Goal: Information Seeking & Learning: Learn about a topic

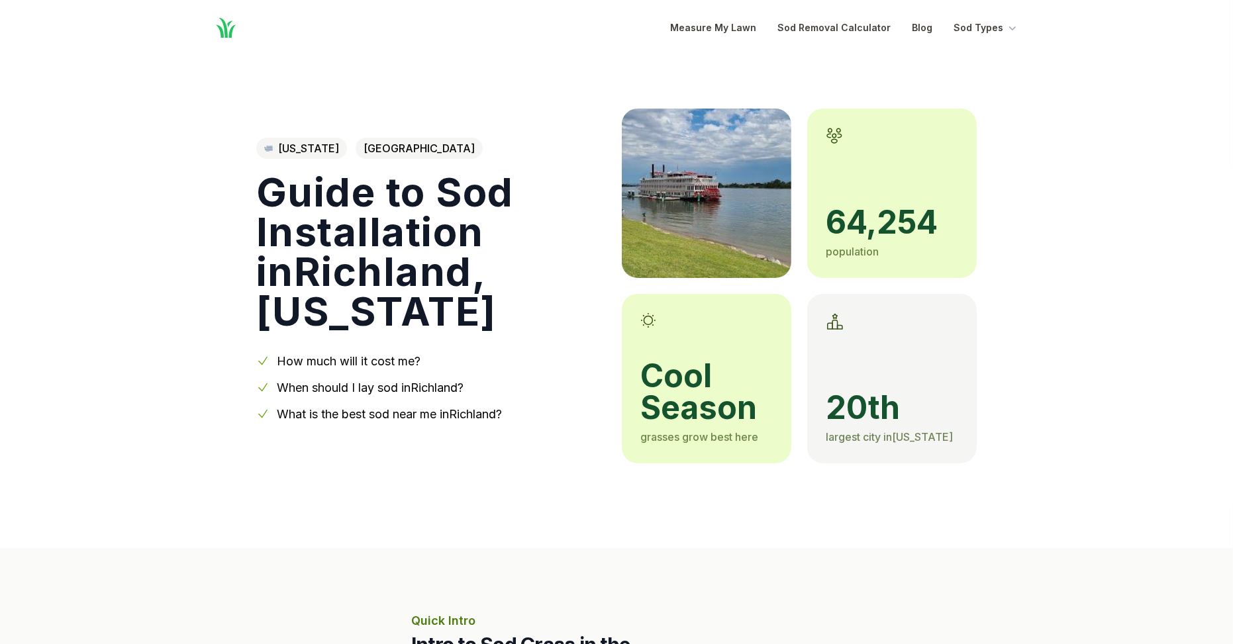
click at [681, 424] on span "cool season" at bounding box center [706, 392] width 132 height 64
click at [709, 424] on span "cool season" at bounding box center [706, 392] width 132 height 64
click at [676, 424] on span "cool season" at bounding box center [706, 392] width 132 height 64
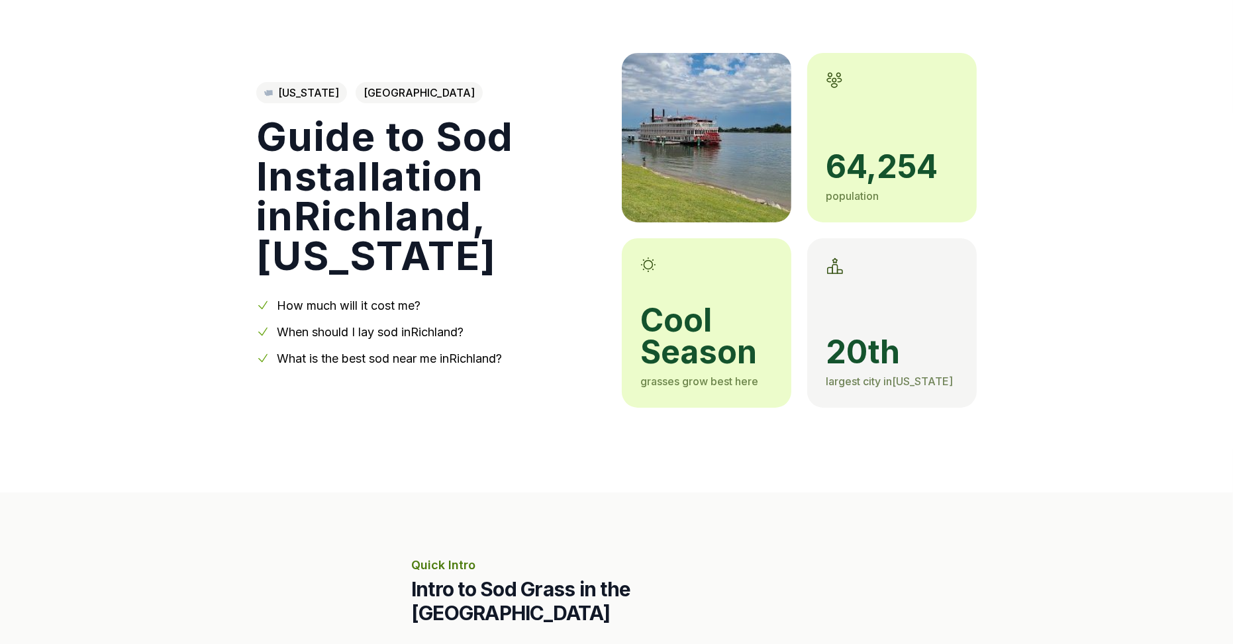
scroll to position [68, 0]
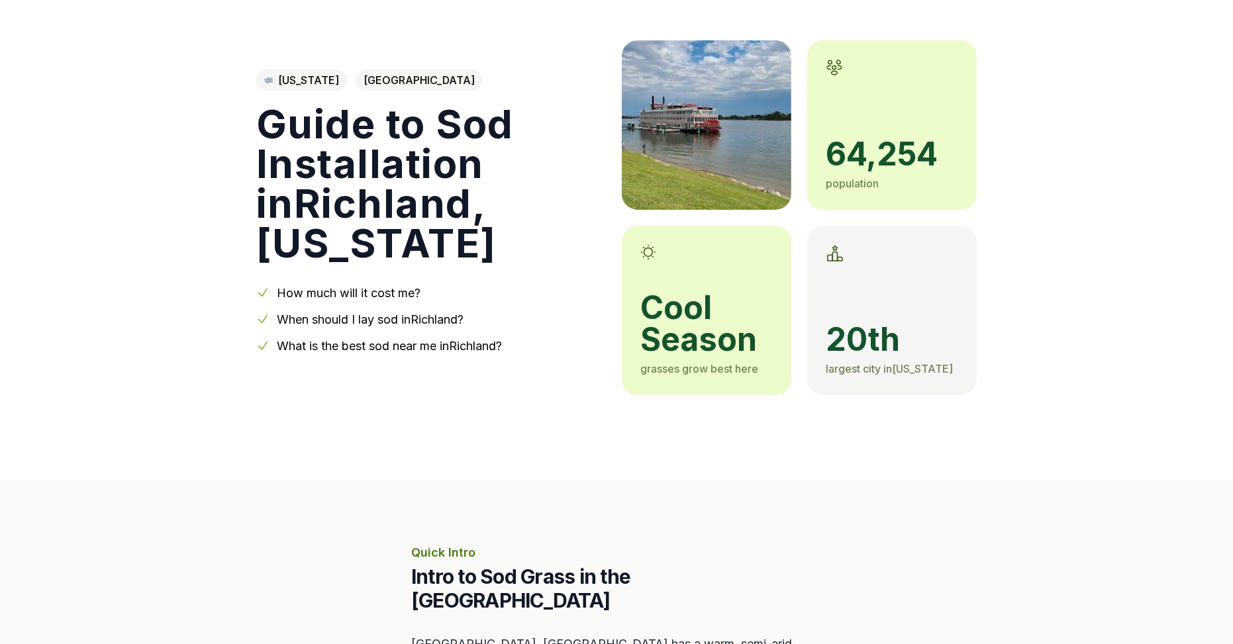
click at [328, 300] on link "How much will it cost me?" at bounding box center [349, 293] width 144 height 14
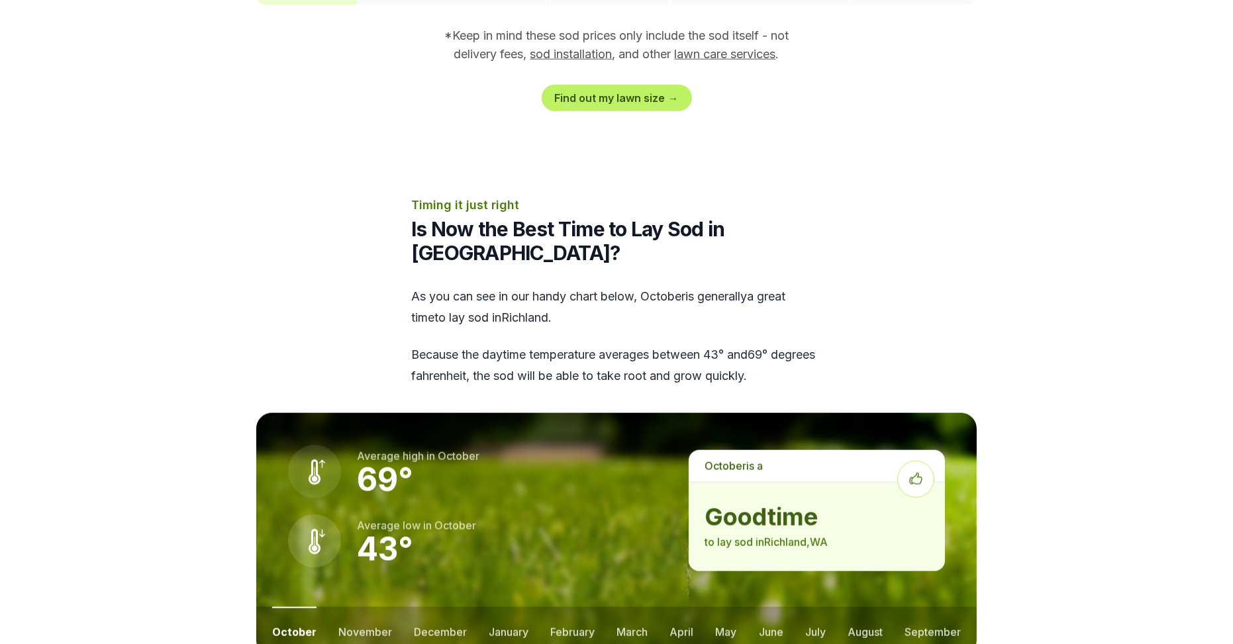
scroll to position [1462, 0]
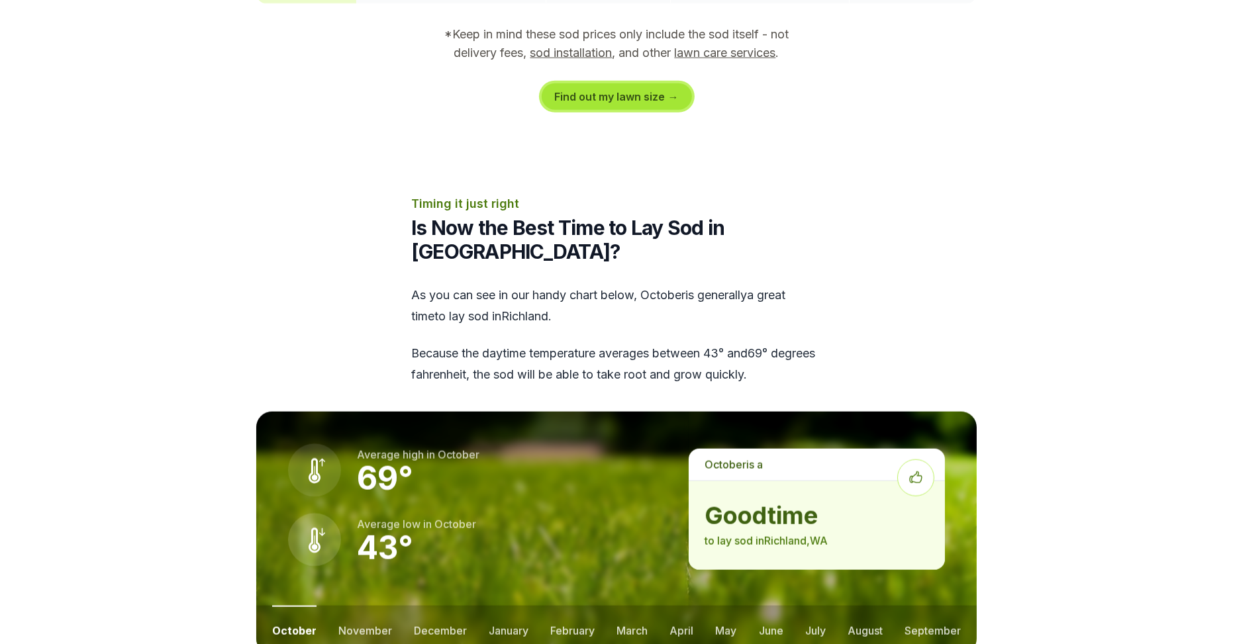
click at [692, 110] on link "Find out my lawn size →" at bounding box center [617, 96] width 150 height 26
